Goal: Check status: Check status

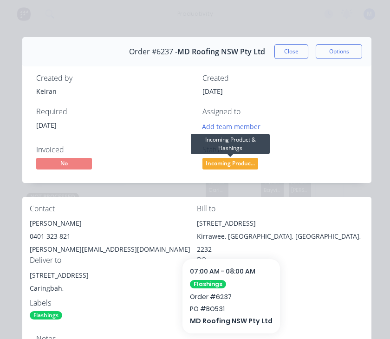
click at [236, 162] on span "Incoming Produc..." at bounding box center [230, 164] width 56 height 12
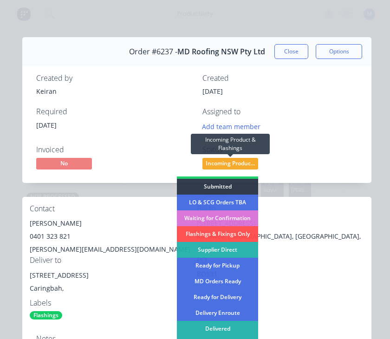
scroll to position [13, 0]
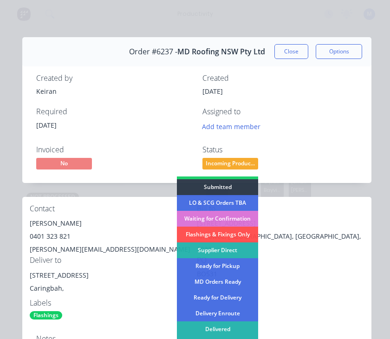
click at [227, 326] on div "Delivered" at bounding box center [217, 329] width 81 height 16
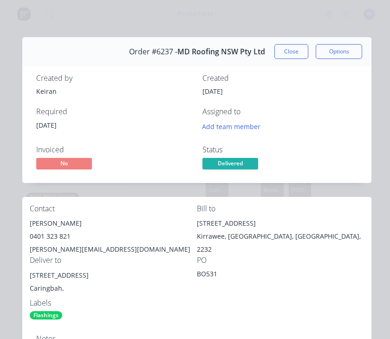
click at [291, 52] on button "Close" at bounding box center [291, 51] width 34 height 15
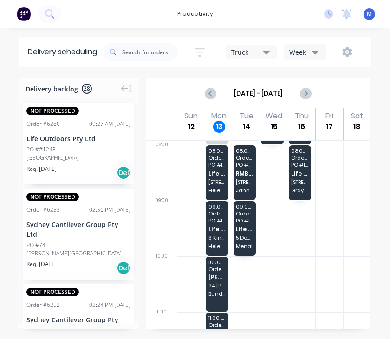
scroll to position [49, 0]
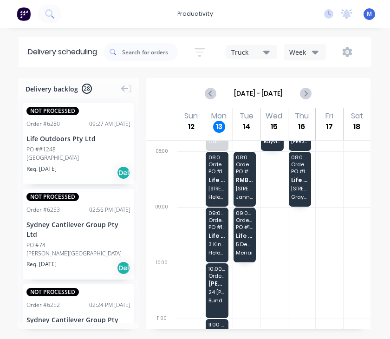
click at [214, 283] on span "[PERSON_NAME] Building Services" at bounding box center [217, 284] width 17 height 6
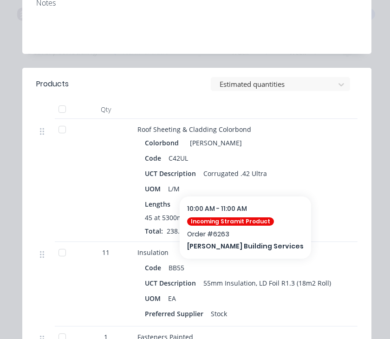
scroll to position [373, 0]
click at [64, 124] on div at bounding box center [62, 130] width 19 height 19
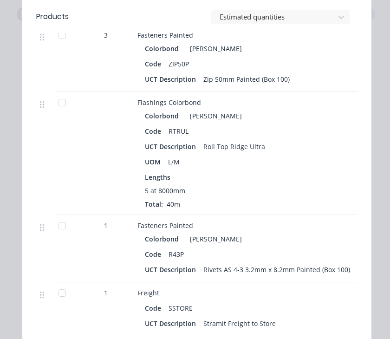
scroll to position [742, 0]
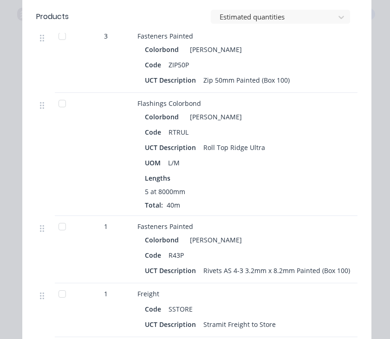
click at [57, 108] on div at bounding box center [62, 103] width 19 height 19
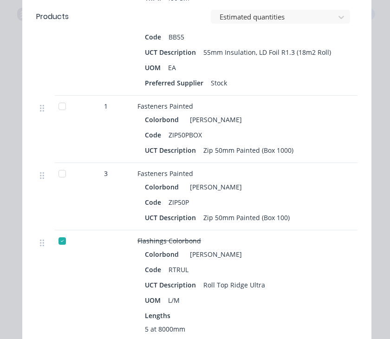
scroll to position [605, 0]
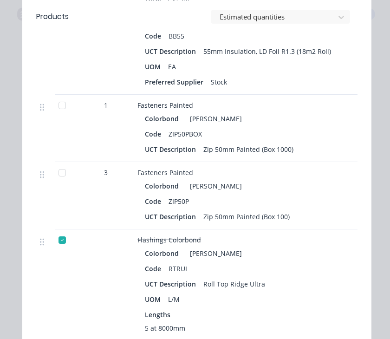
click at [59, 103] on div at bounding box center [62, 105] width 19 height 19
click at [58, 170] on div at bounding box center [62, 172] width 19 height 19
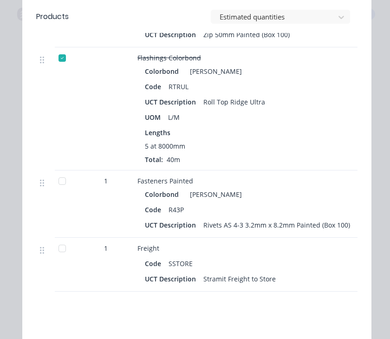
scroll to position [790, 0]
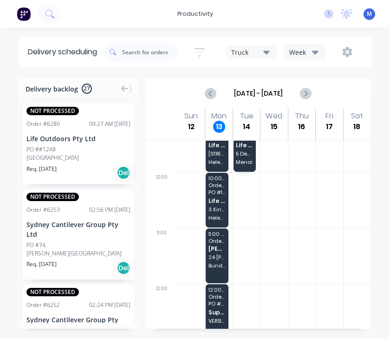
scroll to position [136, 0]
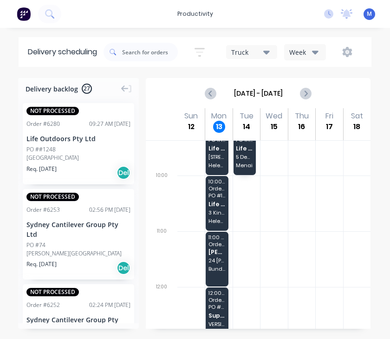
click at [217, 252] on span "[PERSON_NAME] Building Services" at bounding box center [217, 252] width 17 height 6
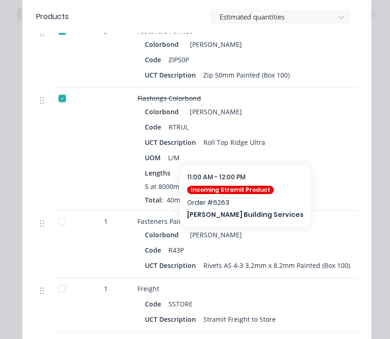
scroll to position [759, 0]
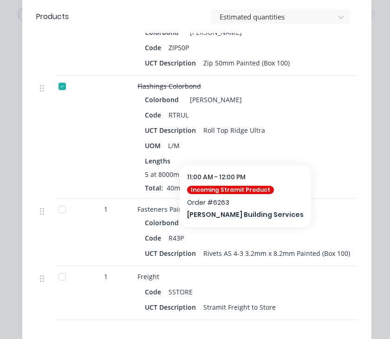
click at [65, 274] on div at bounding box center [62, 277] width 19 height 19
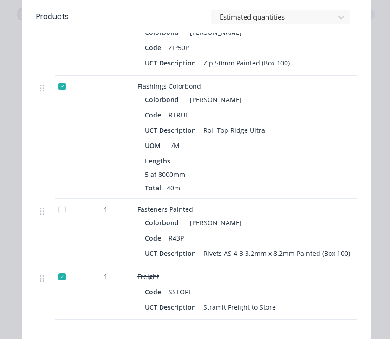
click at [70, 281] on div at bounding box center [62, 277] width 19 height 19
click at [334, 176] on div "5 at 8000mm" at bounding box center [319, 175] width 349 height 10
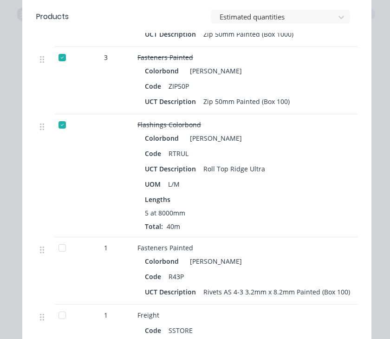
scroll to position [720, 0]
click at [55, 249] on div at bounding box center [62, 248] width 19 height 19
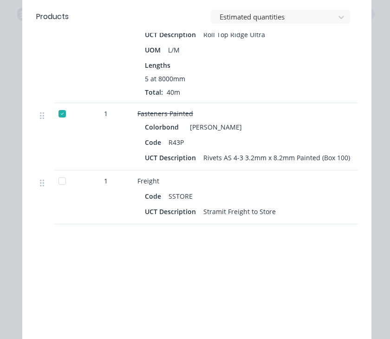
click at [40, 189] on div at bounding box center [45, 182] width 11 height 13
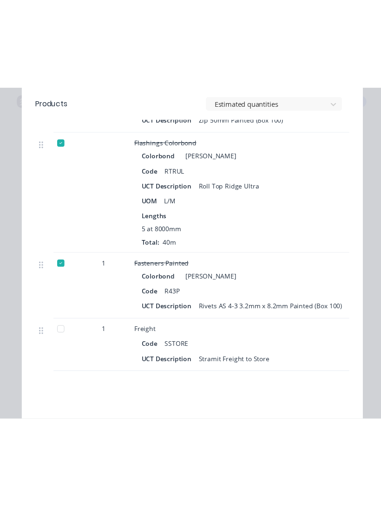
scroll to position [789, 0]
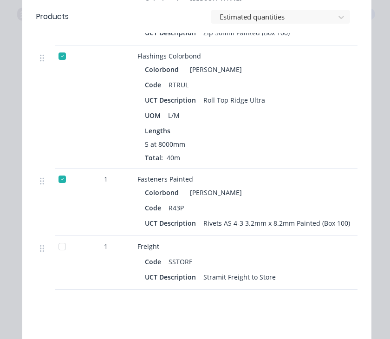
click at [60, 237] on div at bounding box center [62, 246] width 19 height 19
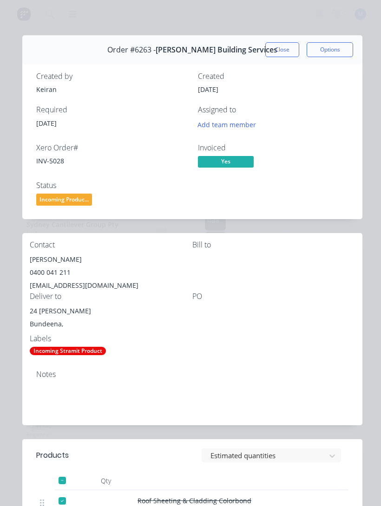
scroll to position [1, 0]
click at [280, 50] on button "Close" at bounding box center [282, 50] width 34 height 15
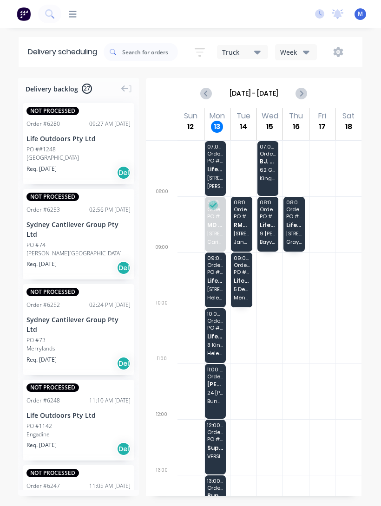
scroll to position [2, 0]
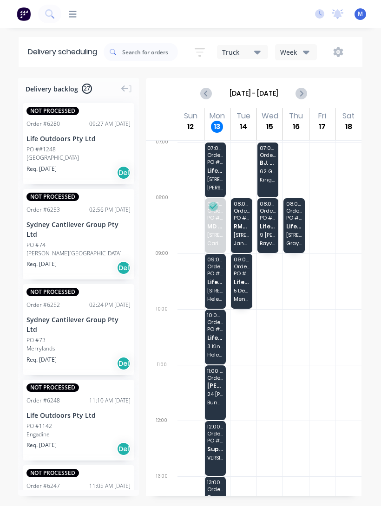
click at [217, 334] on div "10:00 - 11:00 Order # 5505 PO # 1198 Life Outdoors Pty Ltd 3 Kinnellson Pl Hele…" at bounding box center [215, 337] width 21 height 55
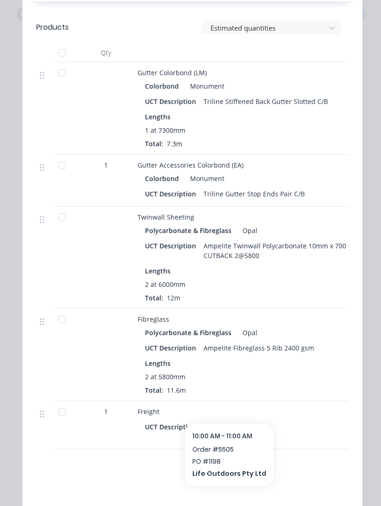
scroll to position [916, 0]
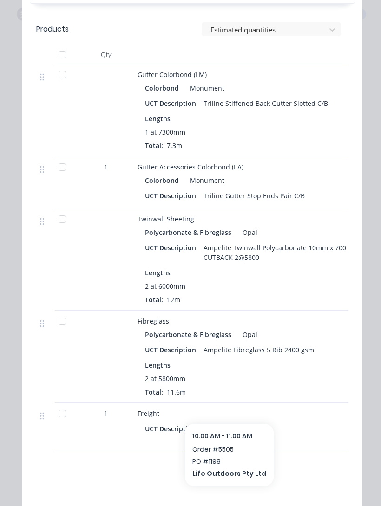
click at [59, 315] on div at bounding box center [62, 321] width 19 height 19
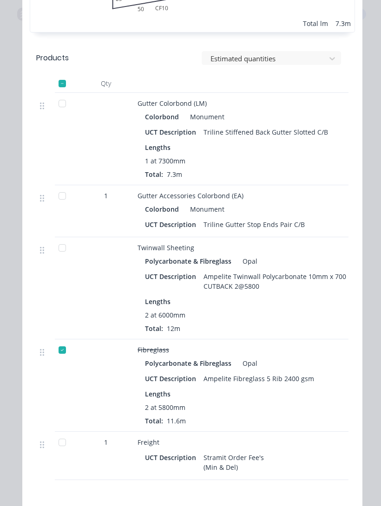
scroll to position [887, 0]
click at [57, 240] on div at bounding box center [62, 248] width 19 height 19
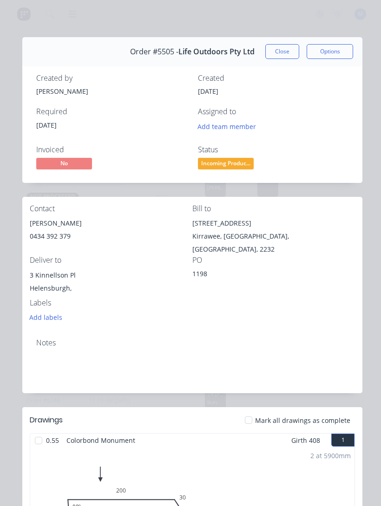
scroll to position [0, 0]
click at [291, 50] on button "Close" at bounding box center [282, 51] width 34 height 15
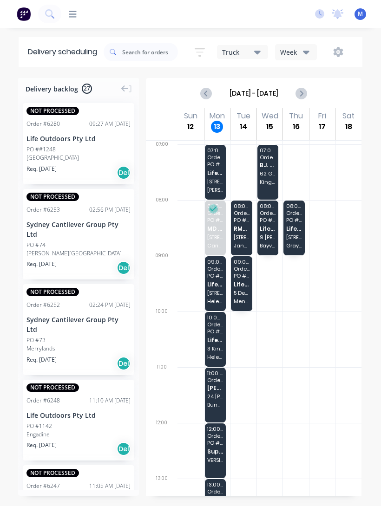
click at [208, 160] on span "Order # 6242" at bounding box center [215, 158] width 16 height 6
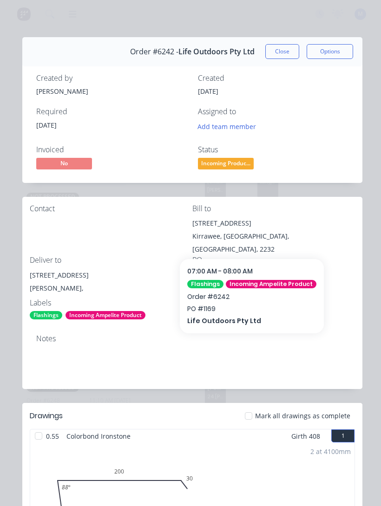
click at [287, 51] on button "Close" at bounding box center [282, 51] width 34 height 15
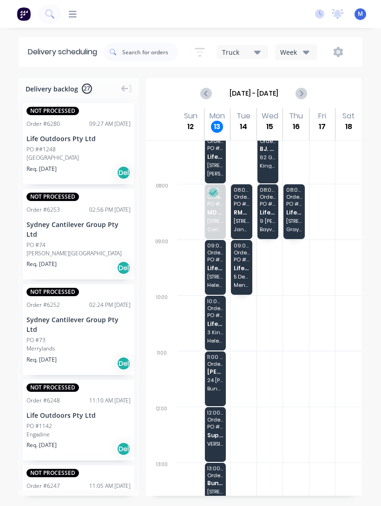
scroll to position [14, 0]
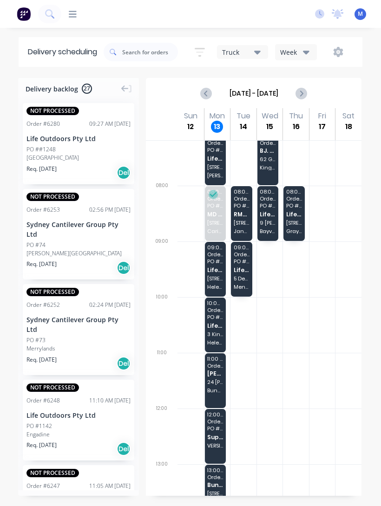
click at [216, 323] on span "Life Outdoors Pty Ltd" at bounding box center [215, 326] width 16 height 6
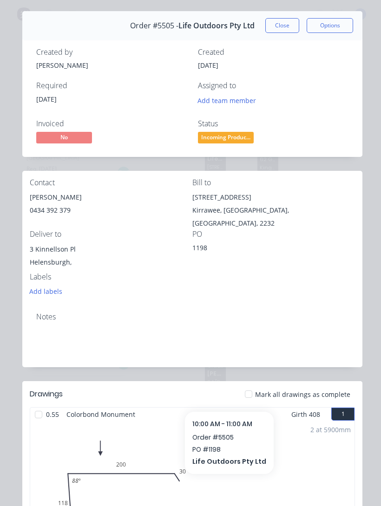
scroll to position [26, 0]
click at [278, 26] on button "Close" at bounding box center [282, 26] width 34 height 15
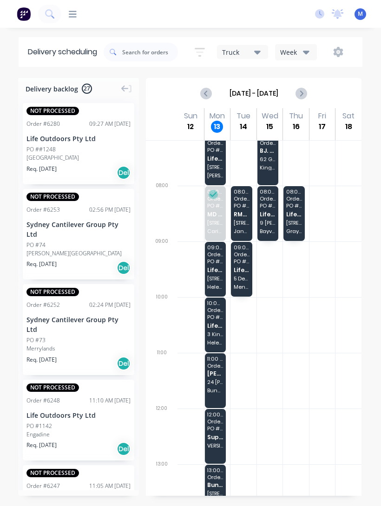
click at [218, 323] on span "Life Outdoors Pty Ltd" at bounding box center [215, 326] width 16 height 6
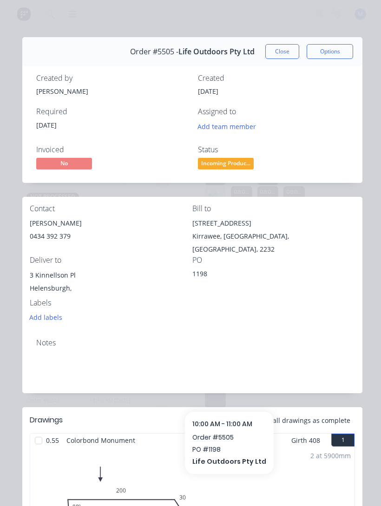
scroll to position [0, 0]
click at [283, 50] on button "Close" at bounding box center [282, 51] width 34 height 15
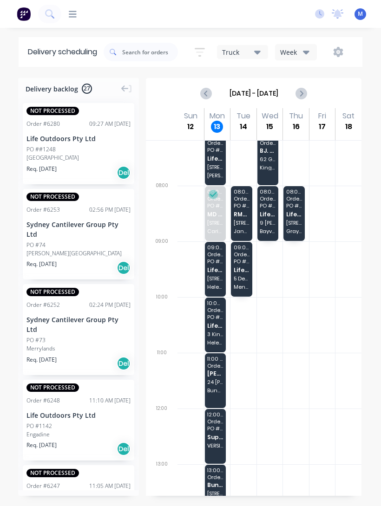
click at [215, 270] on span "Life Outdoors Pty Ltd" at bounding box center [215, 270] width 16 height 6
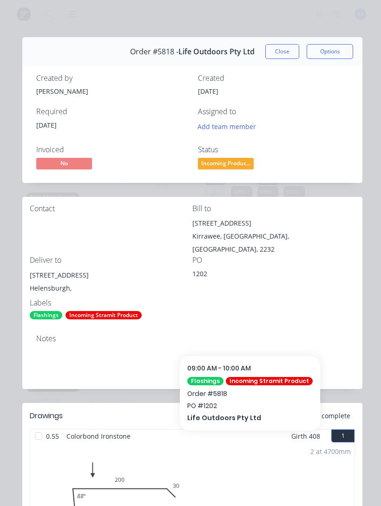
click at [283, 47] on button "Close" at bounding box center [282, 51] width 34 height 15
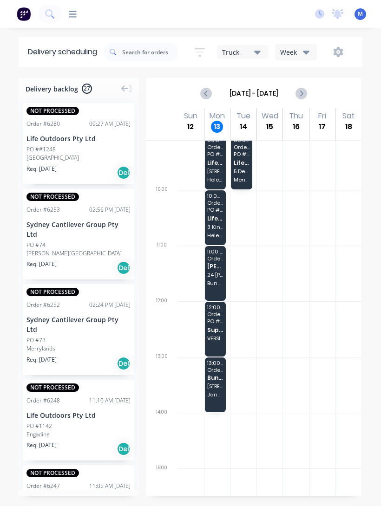
scroll to position [122, 0]
click at [216, 339] on span "[STREET_ADDRESS]" at bounding box center [215, 386] width 16 height 6
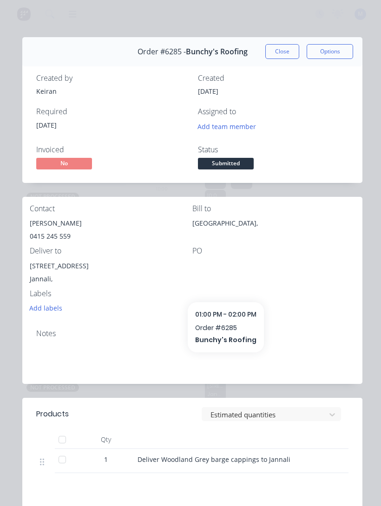
scroll to position [0, 0]
click at [283, 55] on button "Close" at bounding box center [282, 51] width 34 height 15
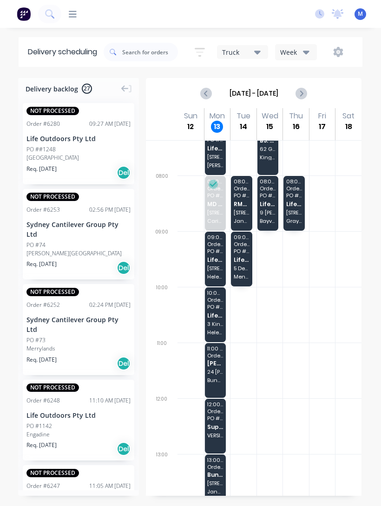
scroll to position [21, 0]
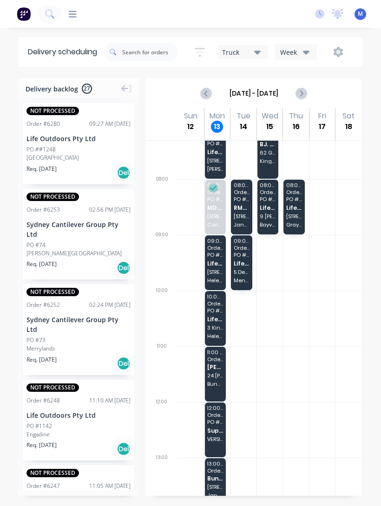
click at [211, 256] on span "PO # 1202" at bounding box center [215, 255] width 16 height 6
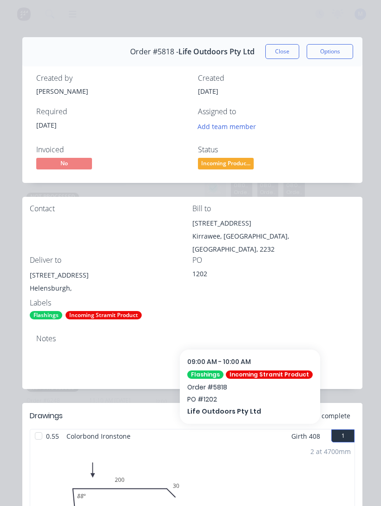
scroll to position [0, 0]
click at [281, 49] on button "Close" at bounding box center [282, 51] width 34 height 15
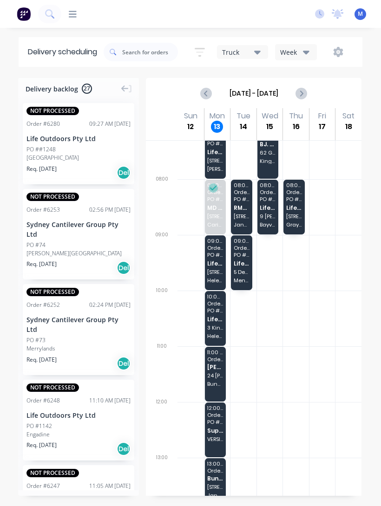
click at [216, 309] on span "PO # 1198" at bounding box center [215, 311] width 16 height 6
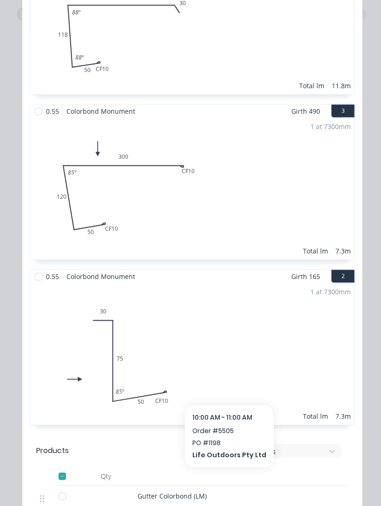
scroll to position [504, 0]
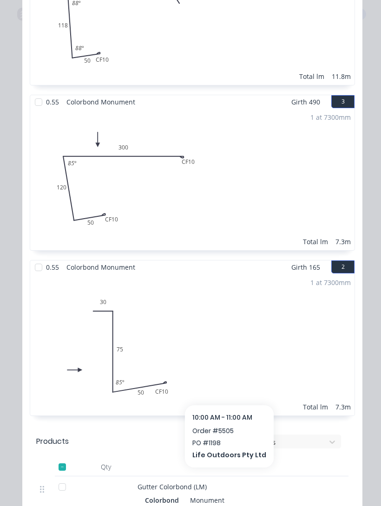
click at [31, 59] on div "2 at 5900mm Total lm 11.8m" at bounding box center [192, 14] width 324 height 142
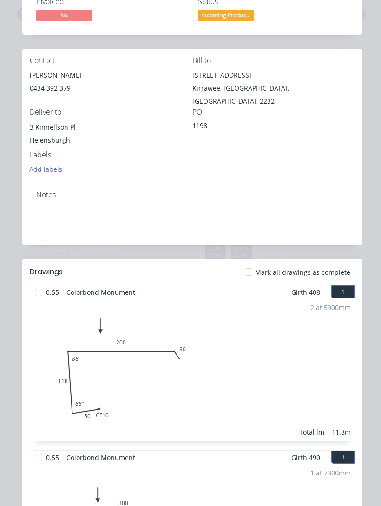
scroll to position [146, 0]
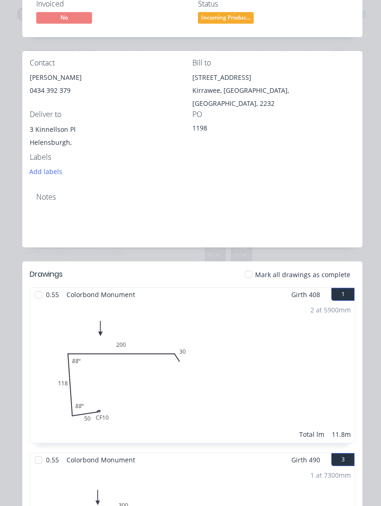
click at [41, 287] on div at bounding box center [38, 295] width 19 height 19
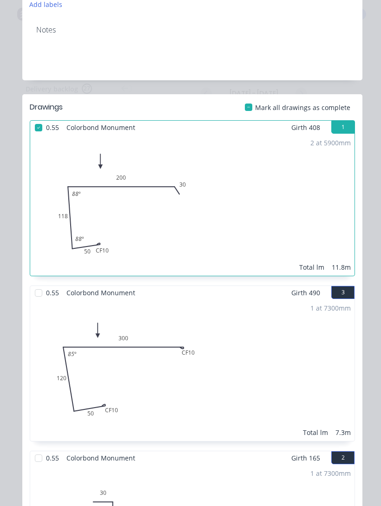
scroll to position [361, 0]
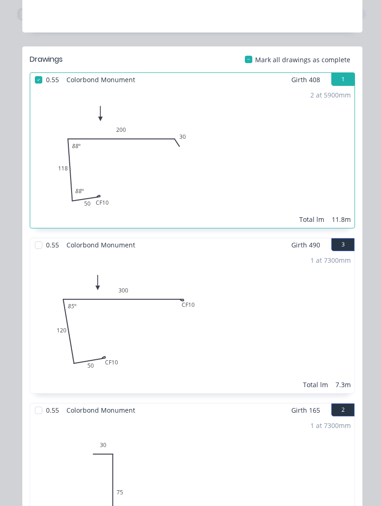
click at [35, 236] on div at bounding box center [38, 245] width 19 height 19
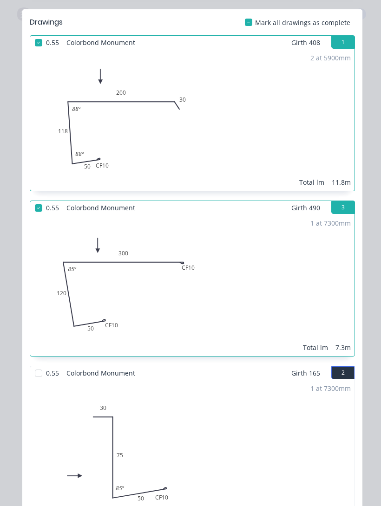
scroll to position [502, 0]
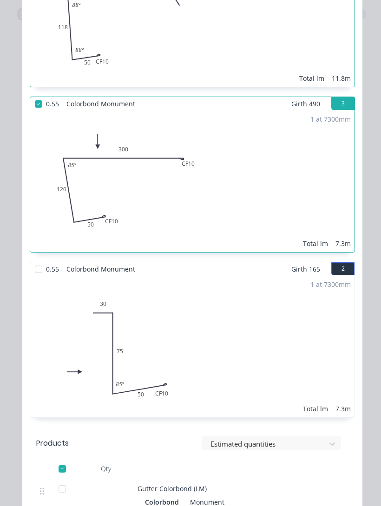
click at [36, 261] on div at bounding box center [38, 269] width 19 height 19
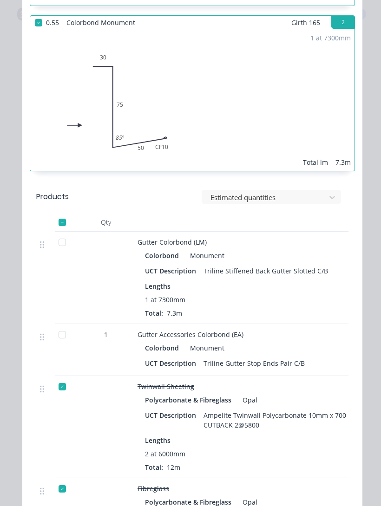
scroll to position [748, 0]
click at [54, 235] on div at bounding box center [62, 243] width 19 height 19
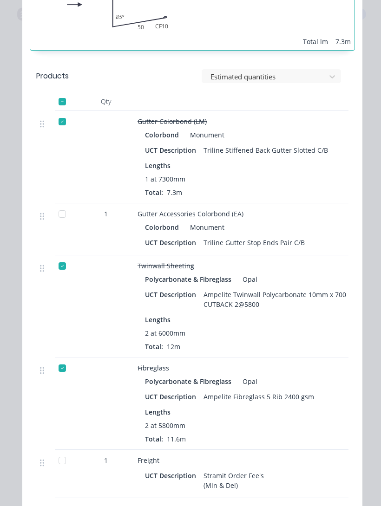
scroll to position [875, 0]
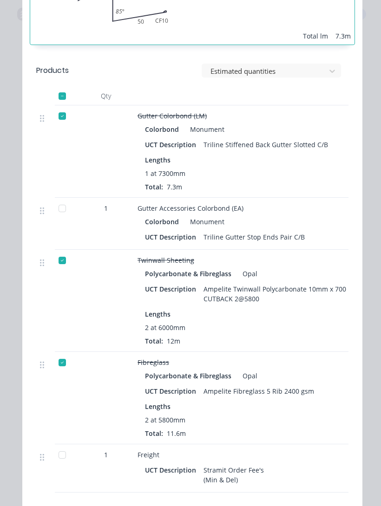
click at [57, 200] on div at bounding box center [62, 208] width 19 height 19
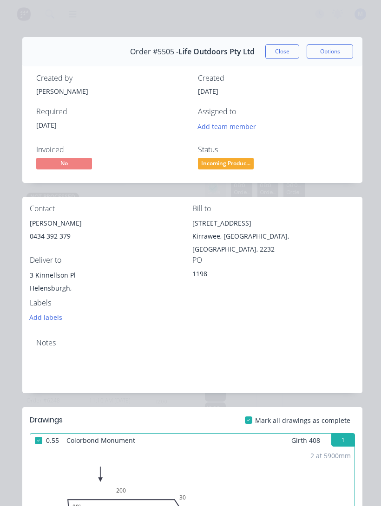
scroll to position [0, 0]
click at [282, 50] on button "Close" at bounding box center [282, 51] width 34 height 15
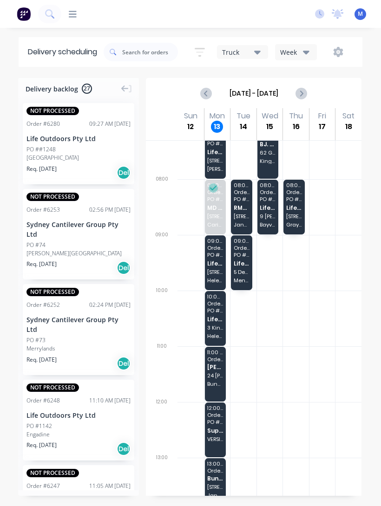
click at [214, 267] on div "09:00 - 10:00 Order # 5818 PO # 1202 Life Outdoors Pty Ltd 72 Undola Rd Helensb…" at bounding box center [215, 262] width 21 height 55
